Goal: Task Accomplishment & Management: Complete application form

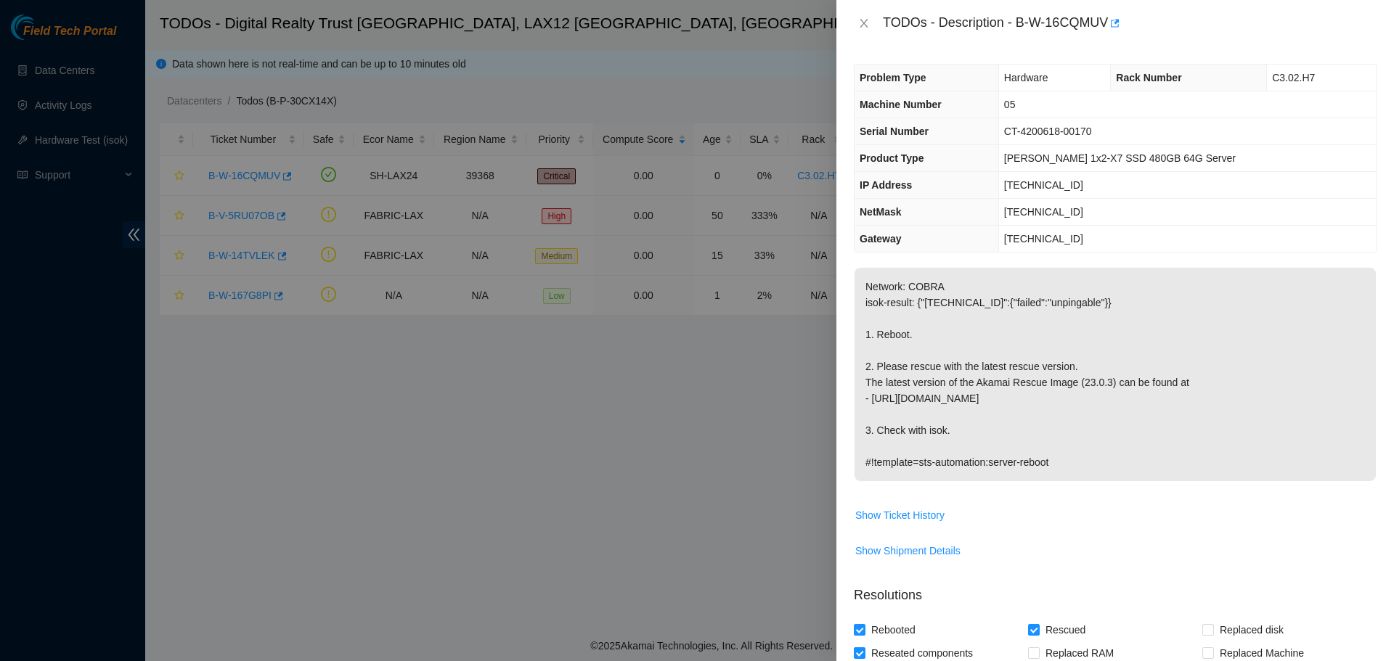
scroll to position [277, 0]
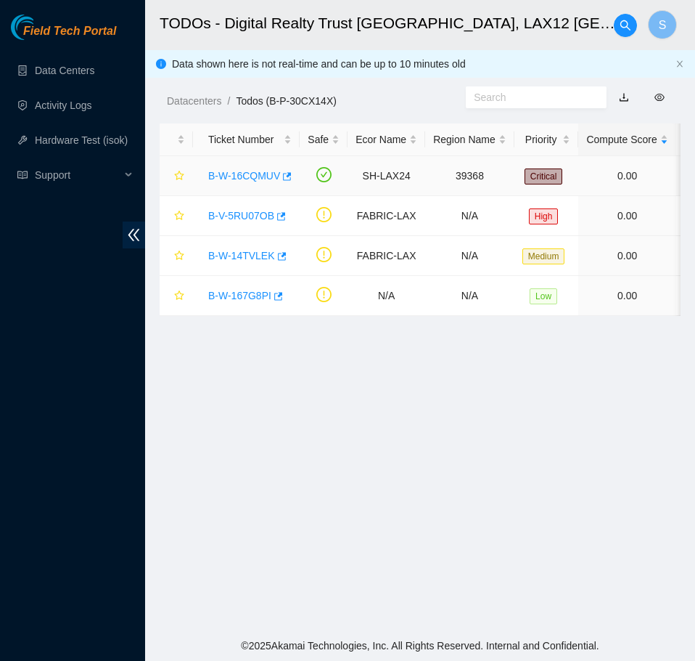
click at [234, 173] on link "B-W-16CQMUV" at bounding box center [244, 176] width 72 height 12
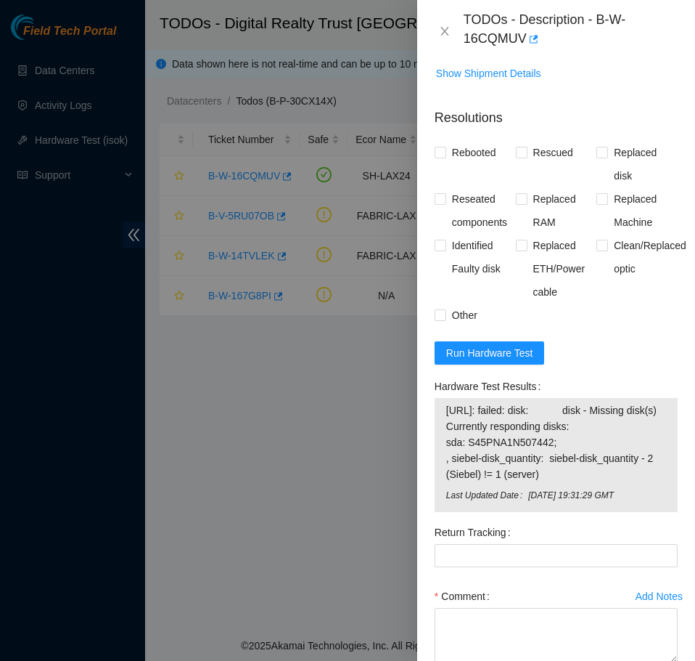
scroll to position [653, 0]
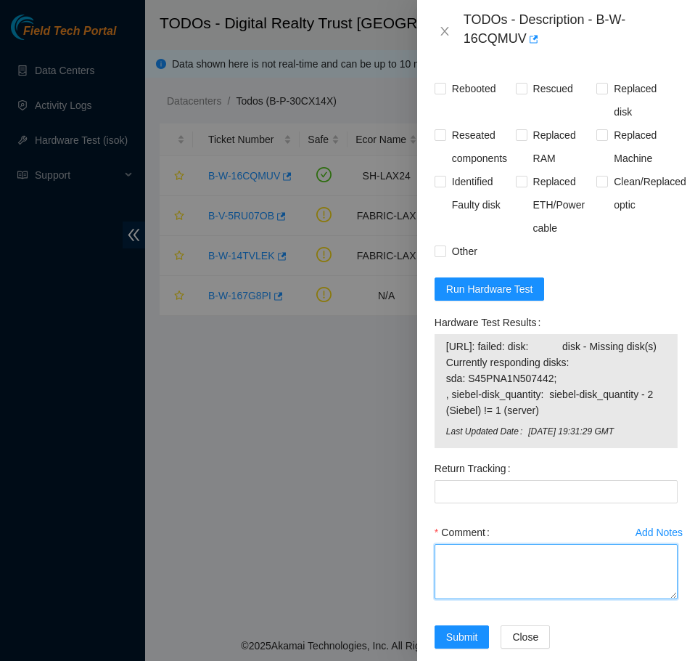
click at [566, 592] on textarea "Comment" at bounding box center [556, 571] width 243 height 55
paste textarea "B-W-16CQMUV SH-LAX24 39368 Critical 0.00 0 0% C3.02.H7 05 184.27.47.52 CT-42006…"
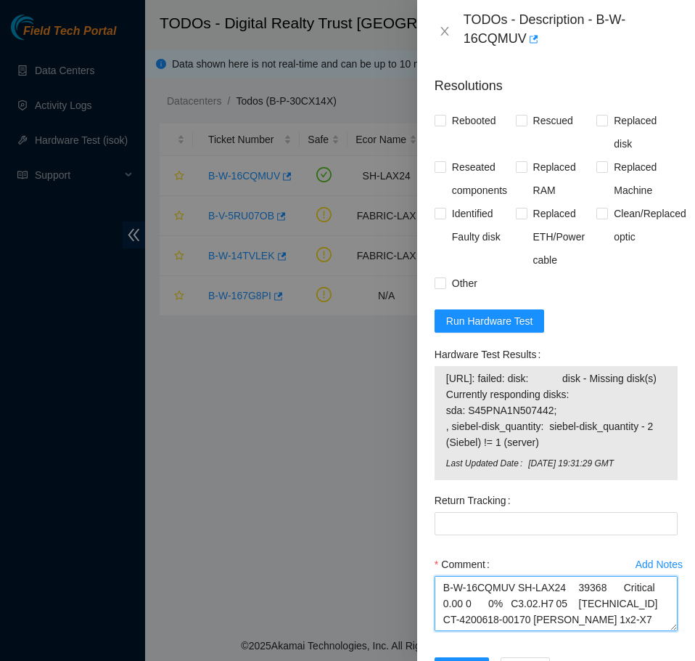
scroll to position [508, 0]
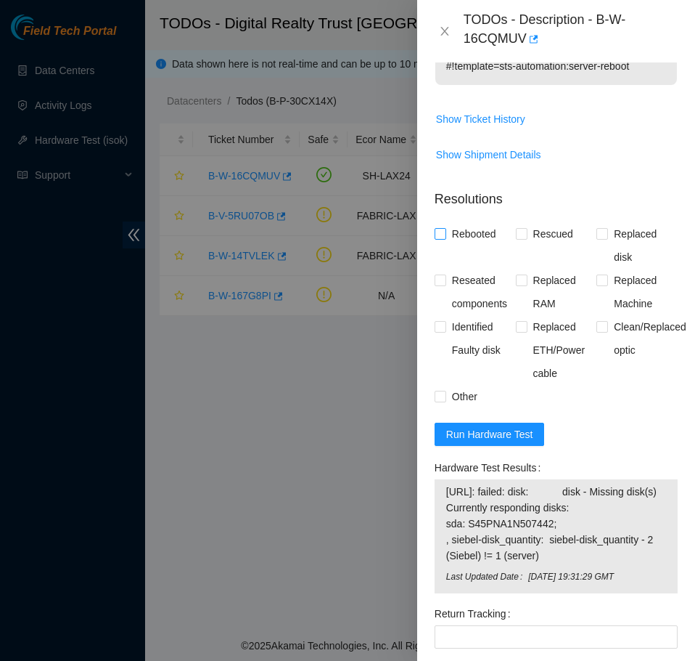
type textarea "B-W-16CQMUV SH-LAX24 39368 Critical 0.00 0 0% C3.02.H7 05 184.27.47.52 CT-42006…"
drag, startPoint x: 478, startPoint y: 236, endPoint x: 516, endPoint y: 244, distance: 39.3
click at [478, 237] on span "Rebooted" at bounding box center [474, 233] width 56 height 23
click at [445, 237] on input "Rebooted" at bounding box center [440, 233] width 10 height 10
checkbox input "true"
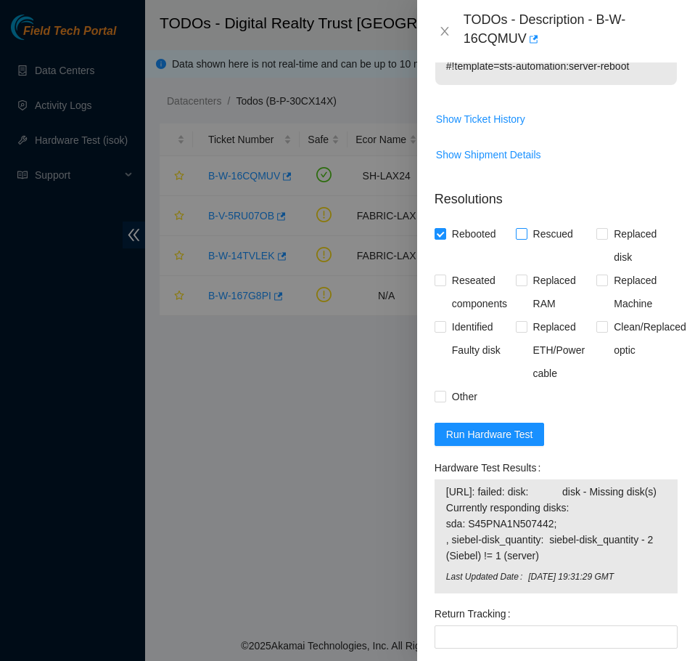
click at [562, 235] on span "Rescued" at bounding box center [554, 233] width 52 height 23
click at [526, 235] on input "Rescued" at bounding box center [521, 233] width 10 height 10
checkbox input "true"
click at [484, 291] on span "Reseated components" at bounding box center [481, 292] width 70 height 46
click at [445, 285] on input "Reseated components" at bounding box center [440, 279] width 10 height 10
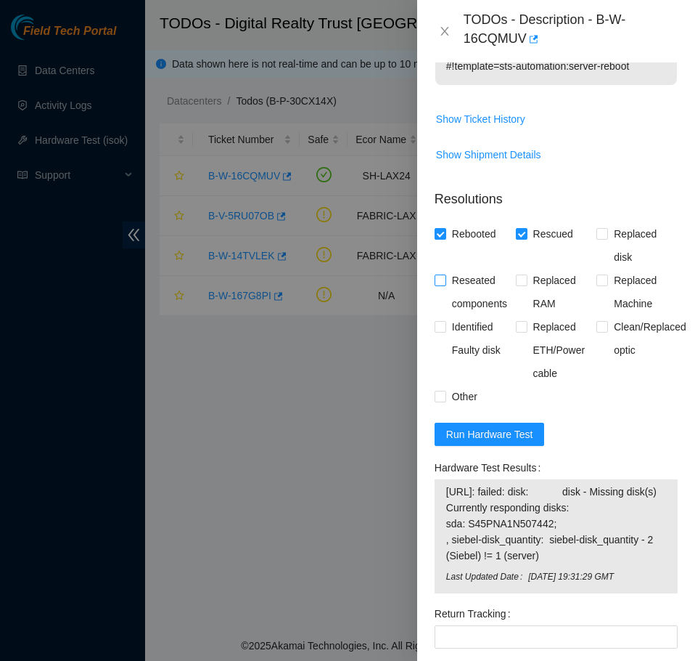
checkbox input "true"
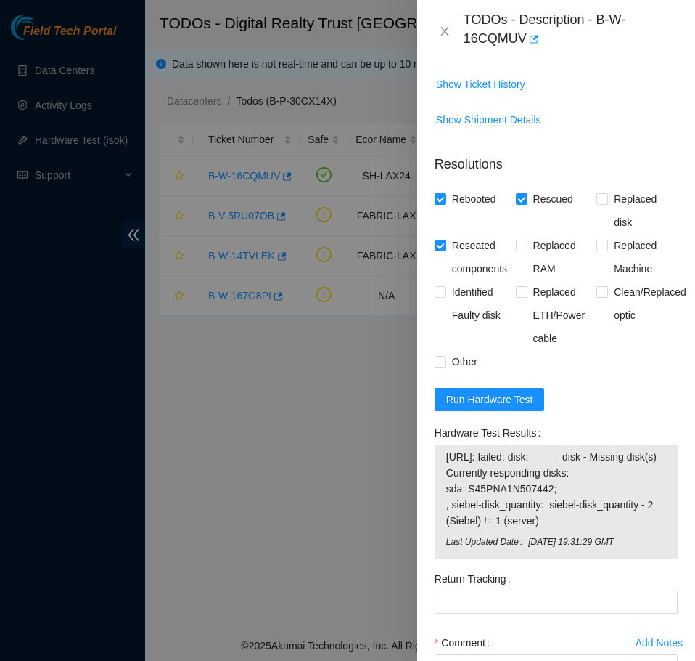
scroll to position [653, 0]
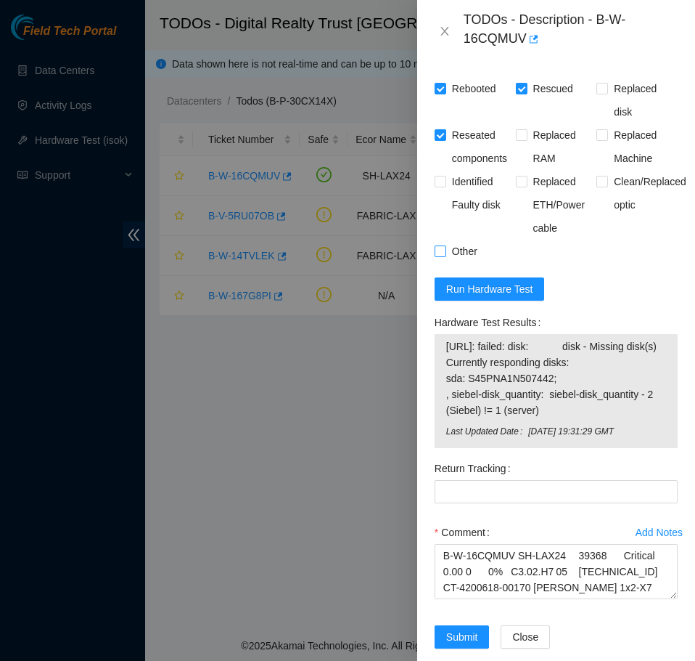
click at [446, 251] on span at bounding box center [441, 251] width 12 height 12
click at [445, 251] on input "Other" at bounding box center [440, 250] width 10 height 10
click at [459, 252] on span "Other" at bounding box center [464, 251] width 37 height 23
click at [445, 252] on input "Other" at bounding box center [440, 250] width 10 height 10
checkbox input "false"
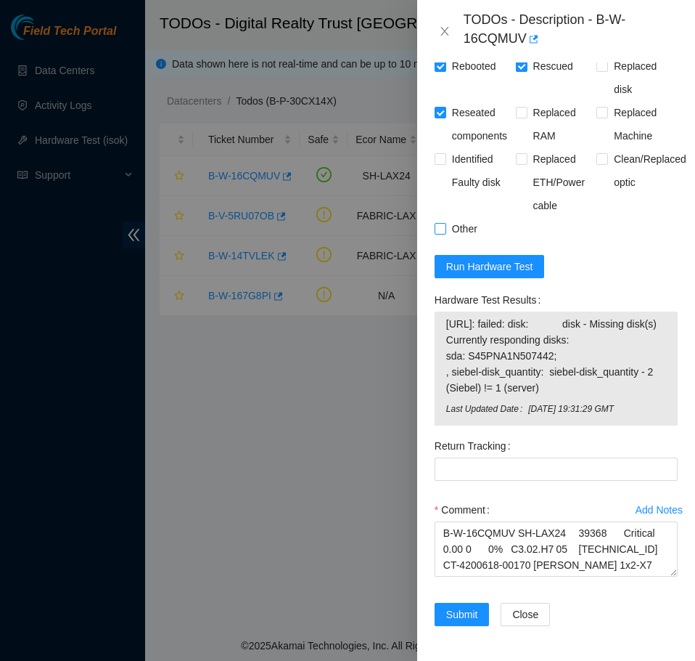
scroll to position [692, 0]
click at [471, 608] on span "Submit" at bounding box center [462, 614] width 32 height 16
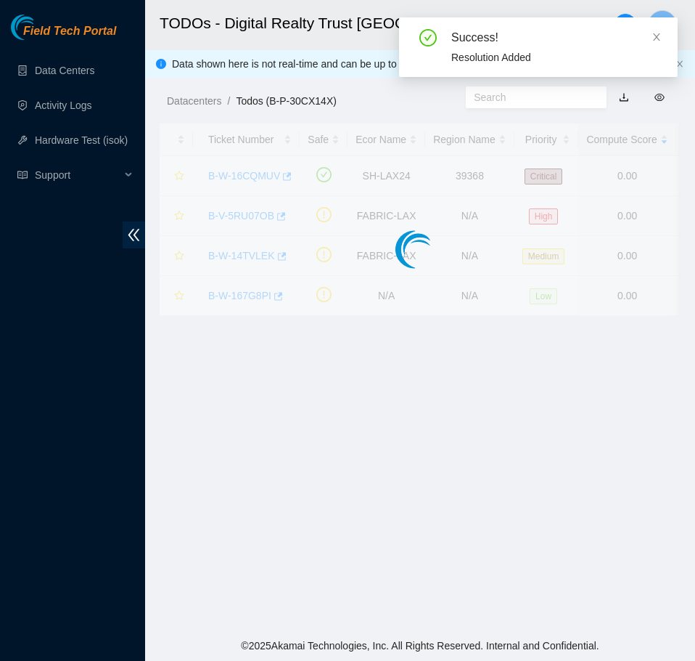
scroll to position [260, 0]
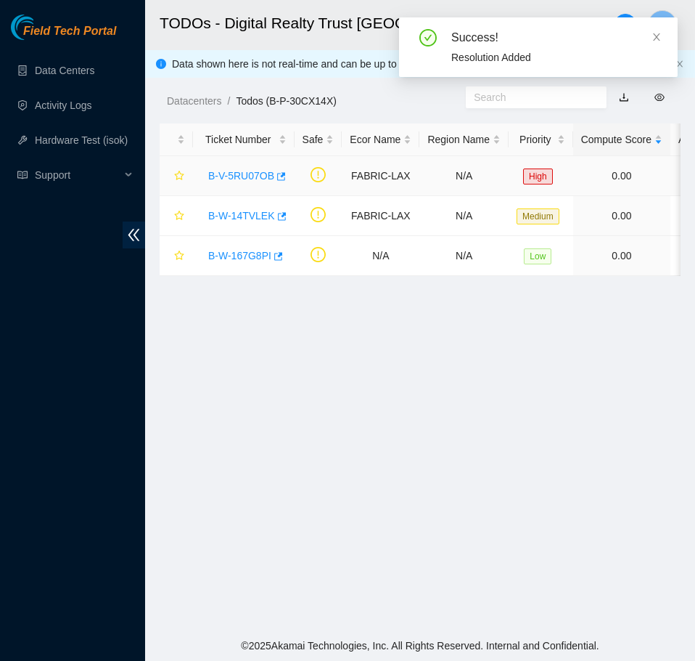
click at [222, 170] on link "B-V-5RU07OB" at bounding box center [241, 176] width 66 height 12
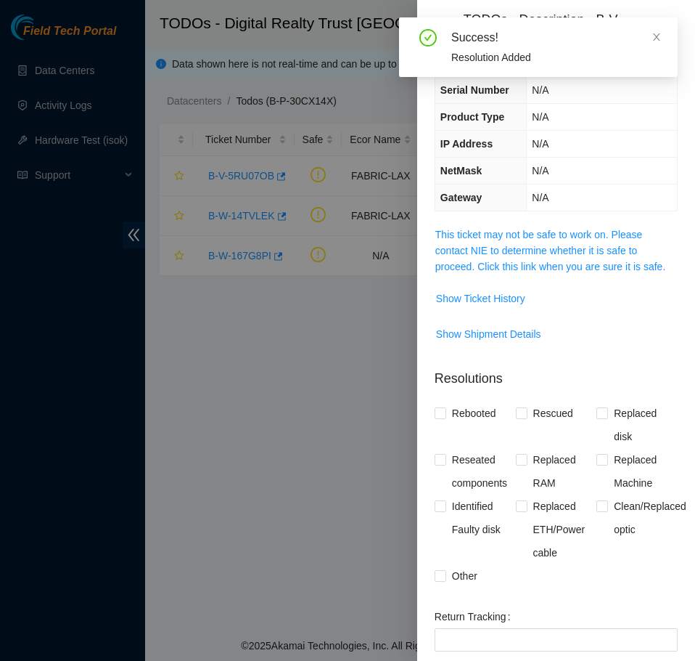
scroll to position [42, 0]
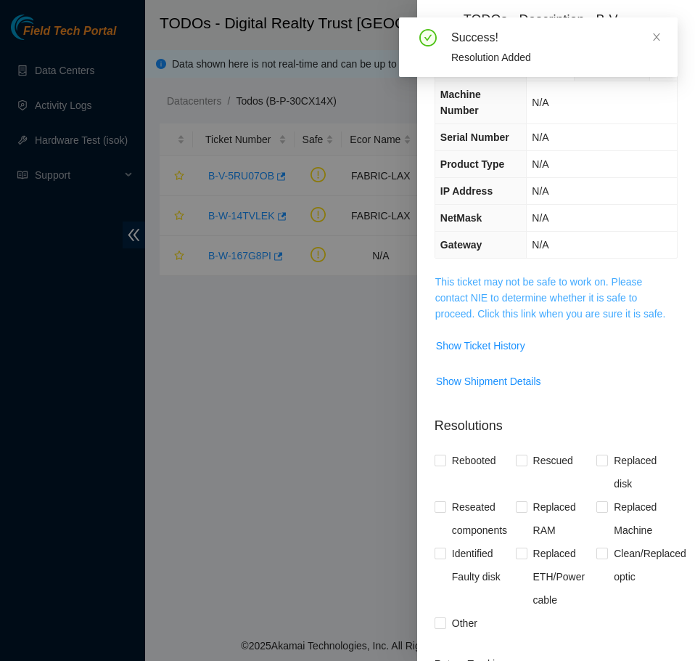
click at [552, 283] on link "This ticket may not be safe to work on. Please contact NIE to determine whether…" at bounding box center [550, 298] width 230 height 44
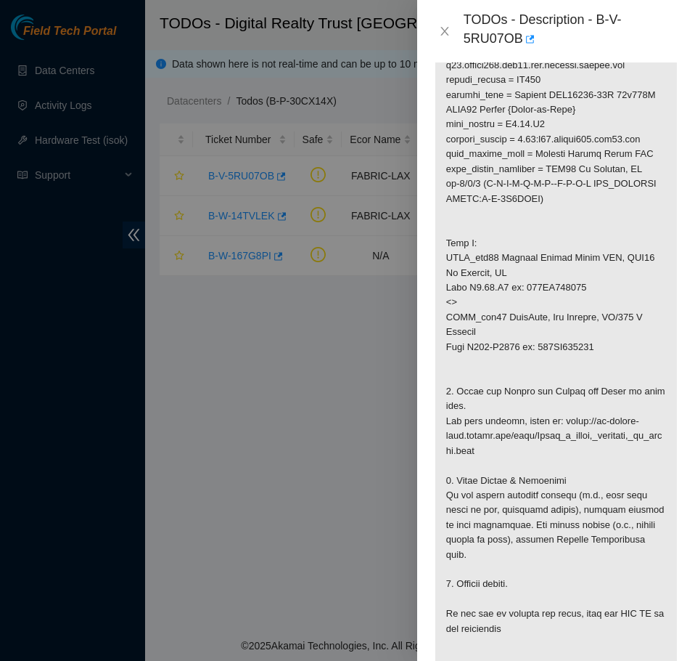
scroll to position [623, 0]
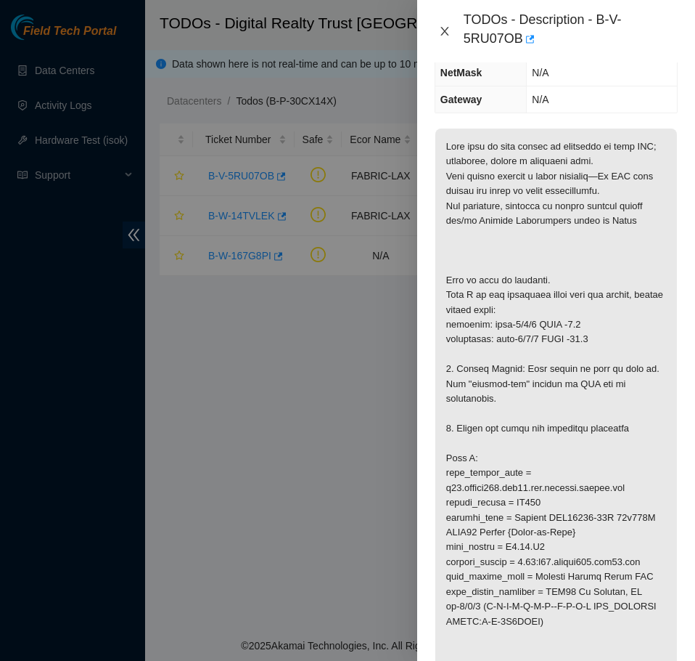
click at [443, 36] on icon "close" at bounding box center [445, 31] width 12 height 12
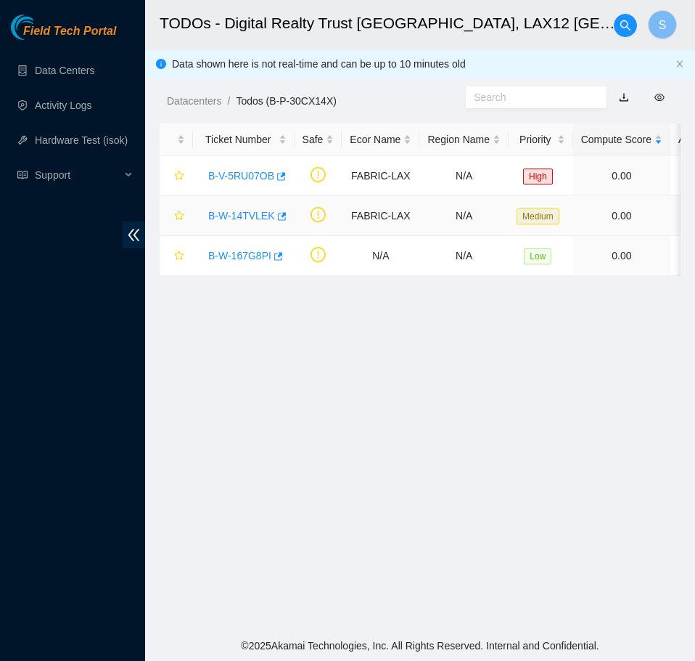
click at [245, 216] on link "B-W-14TVLEK" at bounding box center [241, 216] width 67 height 12
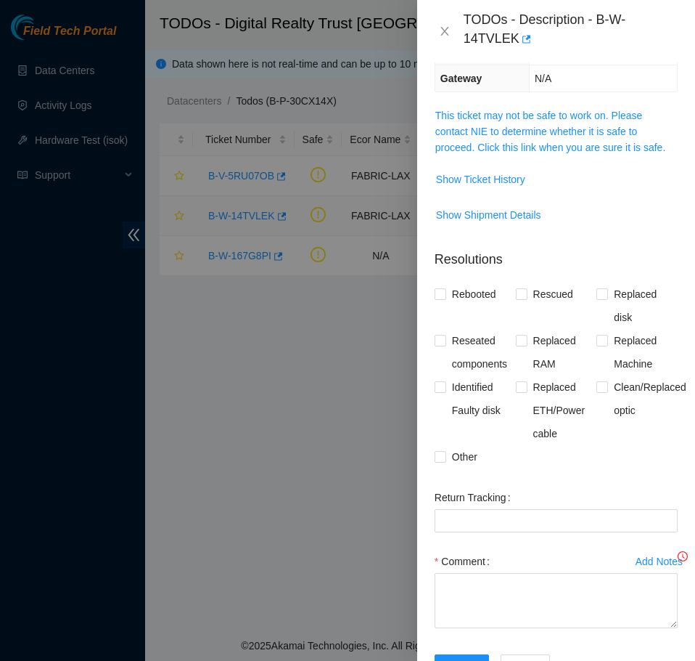
scroll to position [187, 0]
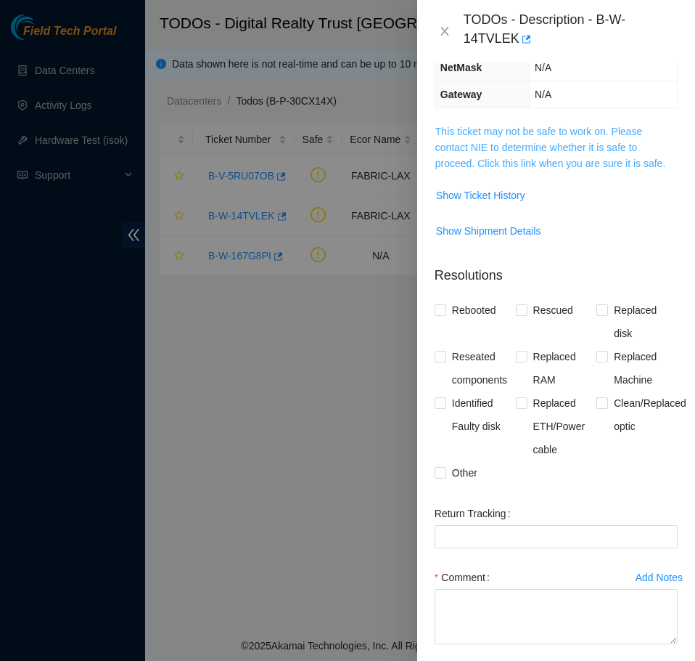
click at [613, 169] on link "This ticket may not be safe to work on. Please contact NIE to determine whether…" at bounding box center [550, 148] width 230 height 44
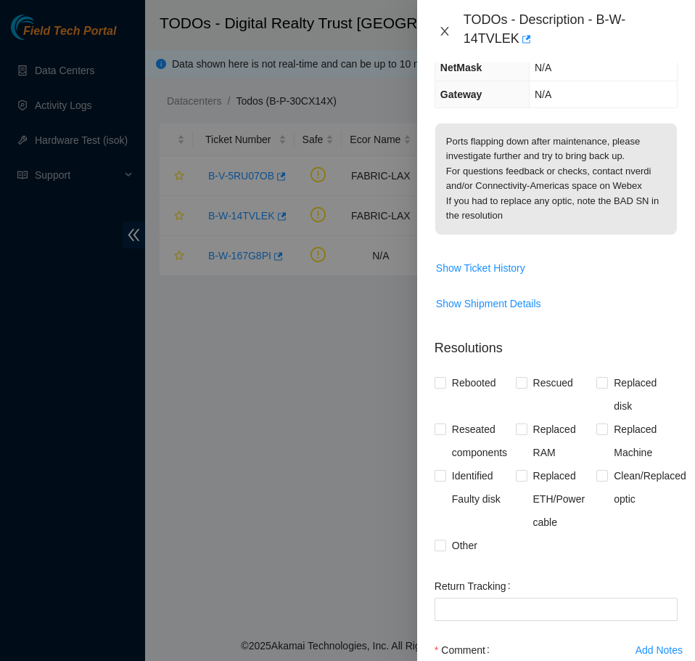
click at [441, 30] on icon "close" at bounding box center [445, 31] width 12 height 12
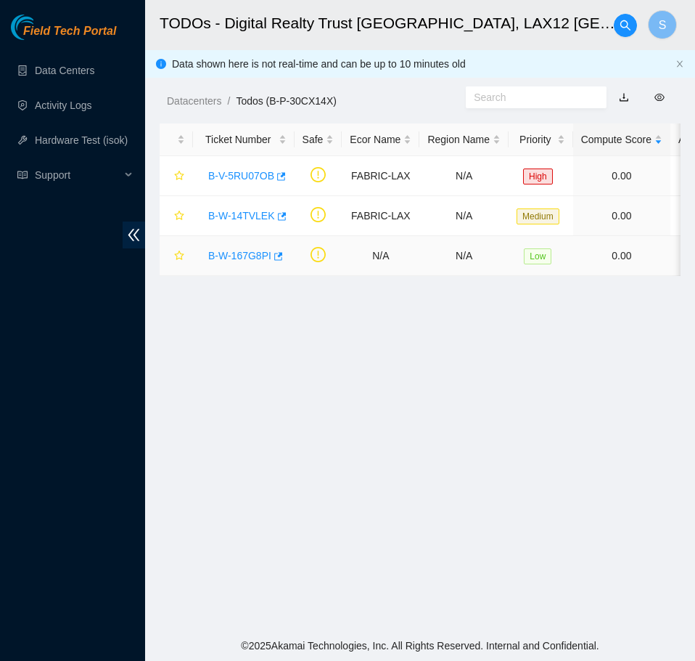
click at [240, 260] on link "B-W-167G8PI" at bounding box center [239, 256] width 63 height 12
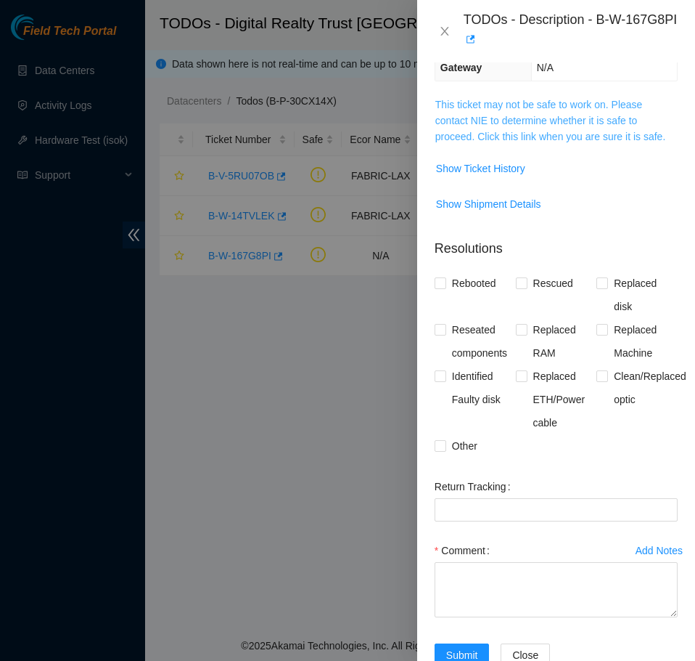
click at [583, 142] on link "This ticket may not be safe to work on. Please contact NIE to determine whether…" at bounding box center [550, 121] width 230 height 44
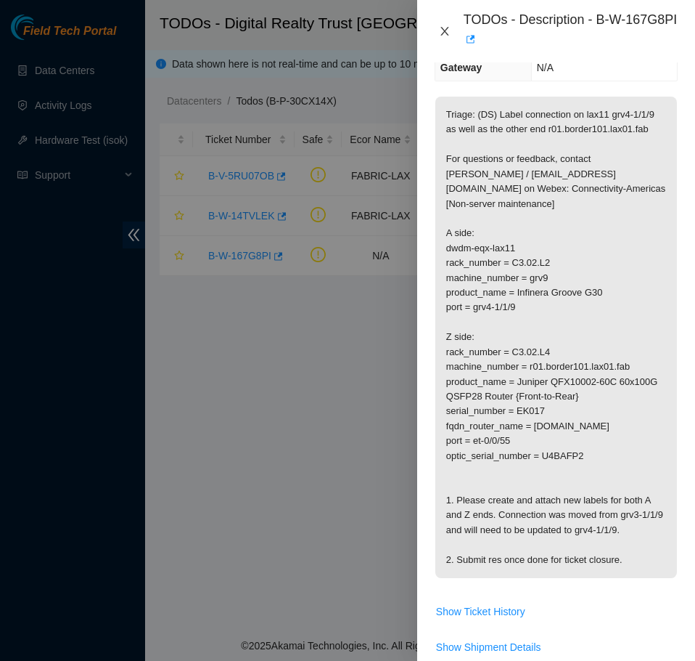
click at [445, 33] on icon "close" at bounding box center [445, 31] width 12 height 12
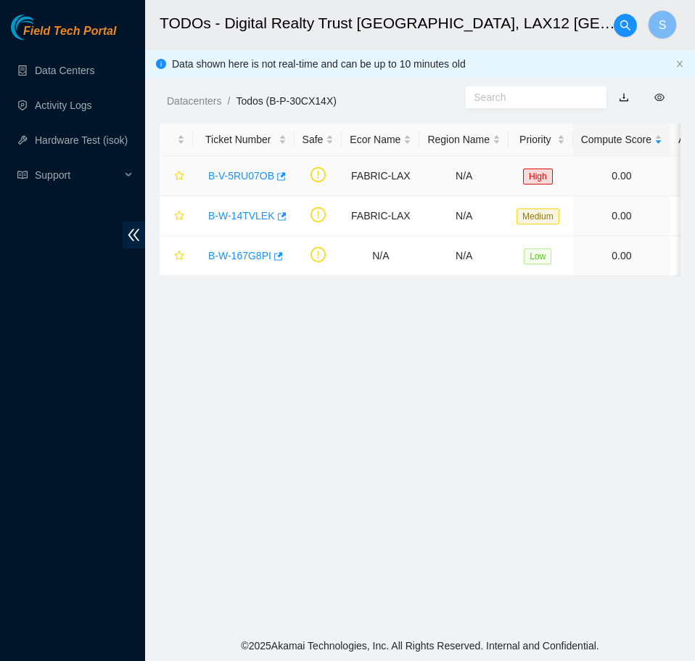
click at [246, 170] on link "B-V-5RU07OB" at bounding box center [241, 176] width 66 height 12
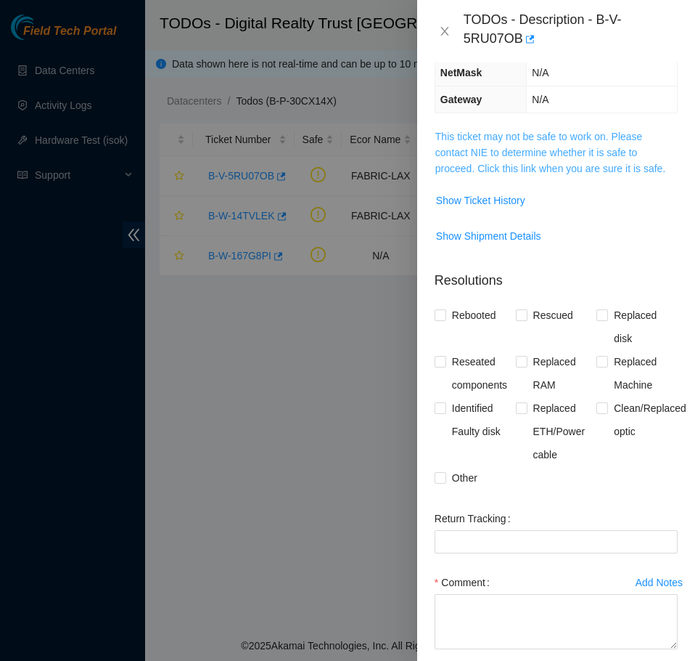
click at [611, 169] on link "This ticket may not be safe to work on. Please contact NIE to determine whether…" at bounding box center [550, 153] width 230 height 44
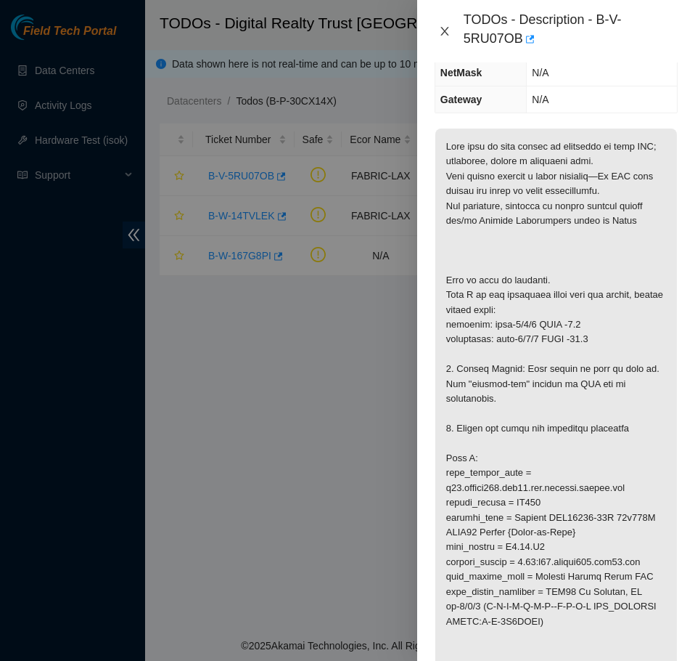
click at [439, 28] on icon "close" at bounding box center [445, 31] width 12 height 12
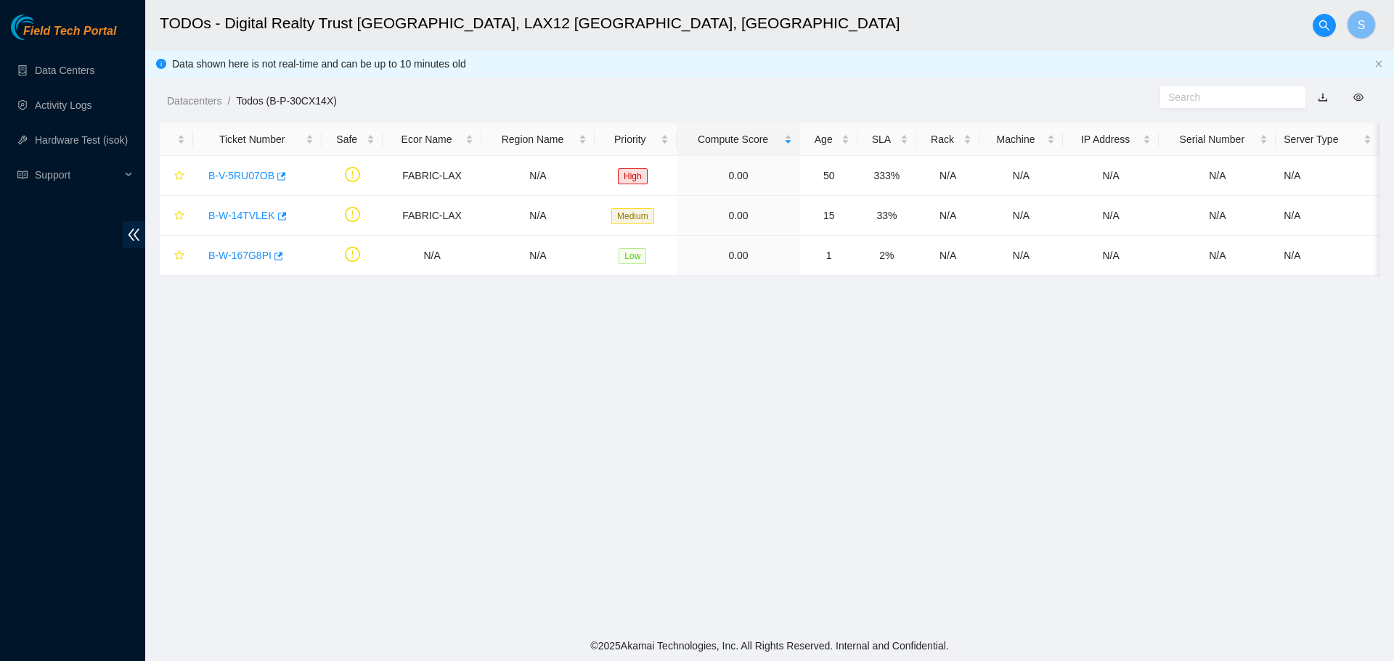
scroll to position [203, 0]
click at [200, 173] on td "B-V-5RU07OB" at bounding box center [257, 176] width 128 height 40
click at [274, 178] on button "button" at bounding box center [280, 176] width 12 height 23
click at [254, 174] on link "B-V-5RU07OB" at bounding box center [241, 176] width 66 height 12
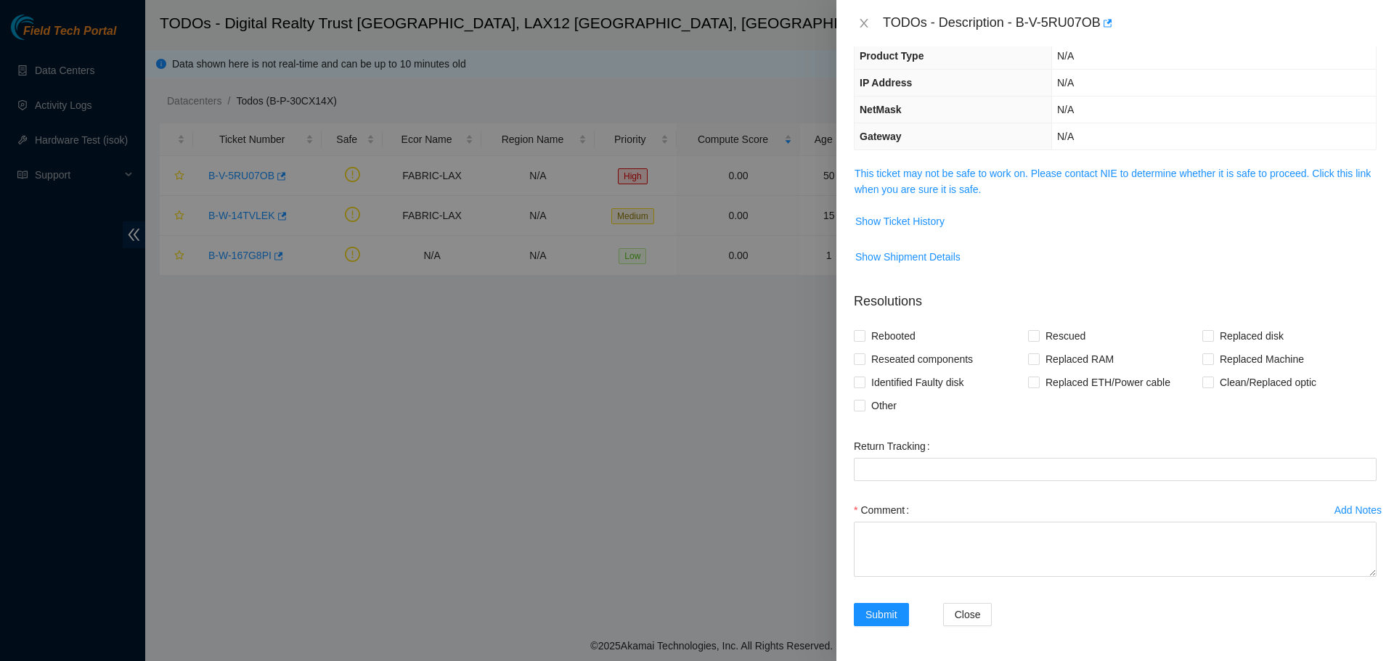
click at [1034, 165] on td "This ticket may not be safe to work on. Please contact NIE to determine whether…" at bounding box center [1115, 187] width 523 height 44
click at [1035, 175] on link "This ticket may not be safe to work on. Please contact NIE to determine whether…" at bounding box center [1112, 182] width 516 height 28
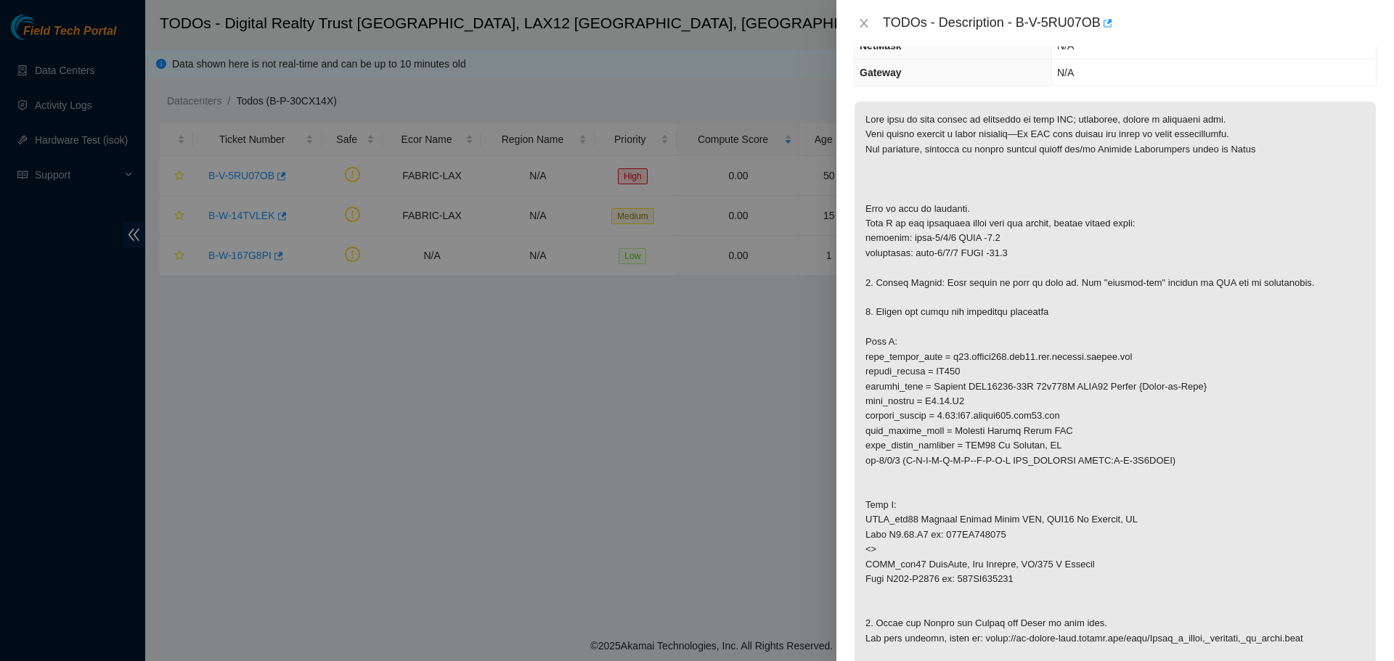
scroll to position [175, 0]
